Goal: Transaction & Acquisition: Book appointment/travel/reservation

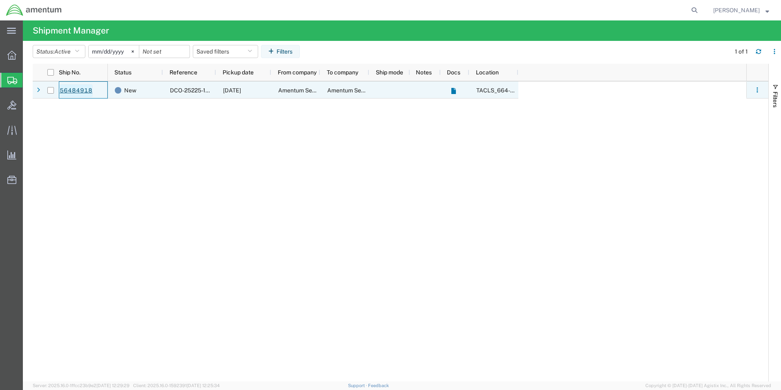
click at [85, 91] on link "56484918" at bounding box center [75, 90] width 33 height 13
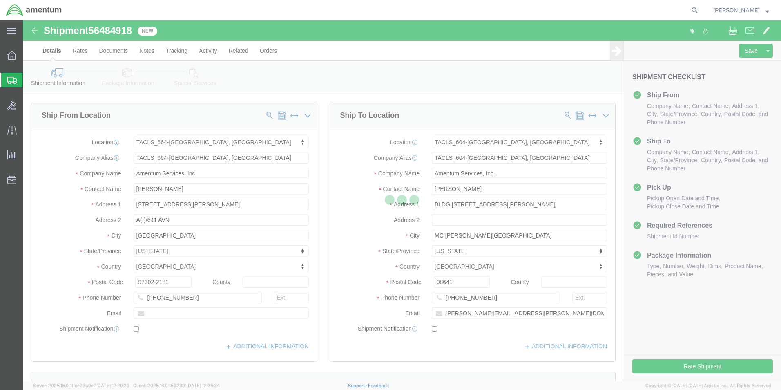
select select "42731"
select select "42709"
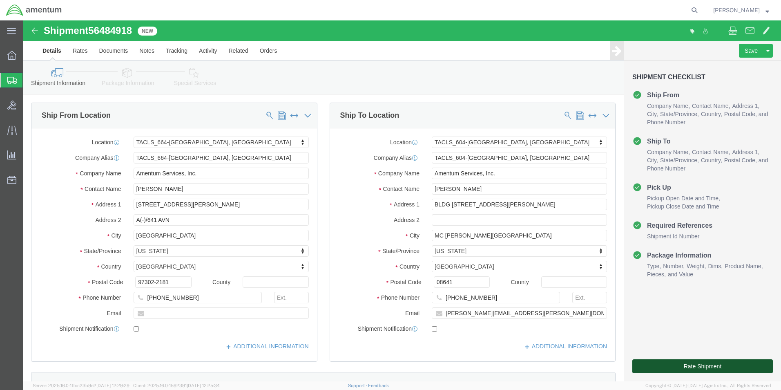
click button "Rate Shipment"
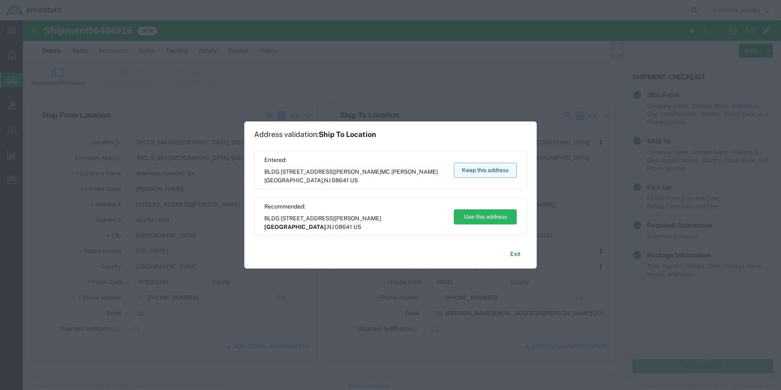
click at [488, 170] on button "Keep this address" at bounding box center [485, 170] width 63 height 15
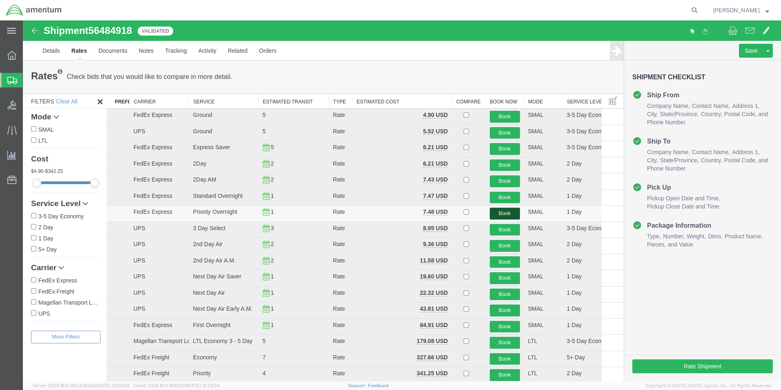
click at [500, 211] on button "Book" at bounding box center [505, 214] width 30 height 12
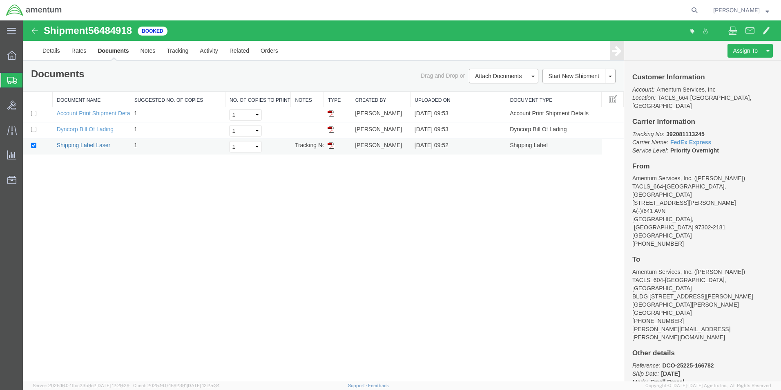
click at [89, 146] on link "Shipping Label Laser" at bounding box center [84, 145] width 54 height 7
